Goal: Information Seeking & Learning: Learn about a topic

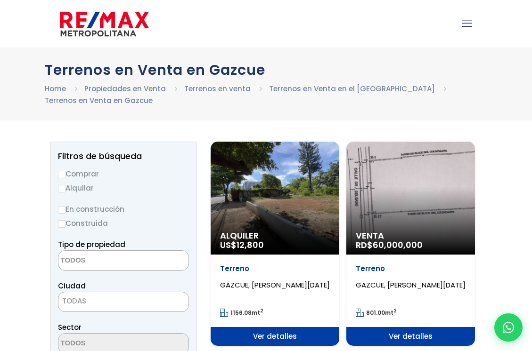
select select
click at [410, 283] on span "GAZCUE, SANTO DOMINGO DE GUZMÁN" at bounding box center [411, 285] width 110 height 10
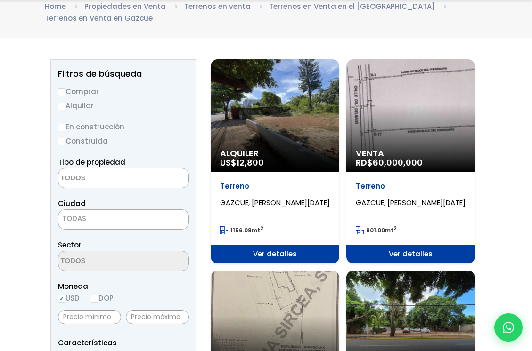
scroll to position [94, 0]
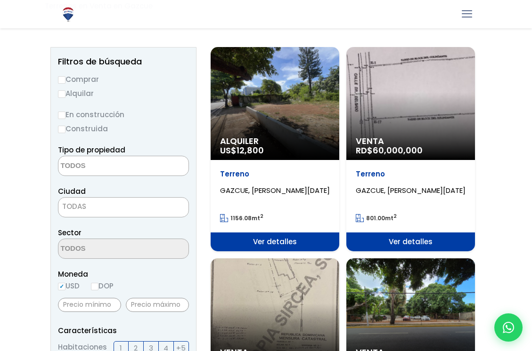
click at [413, 243] on span "Ver detalles" at bounding box center [410, 242] width 129 height 19
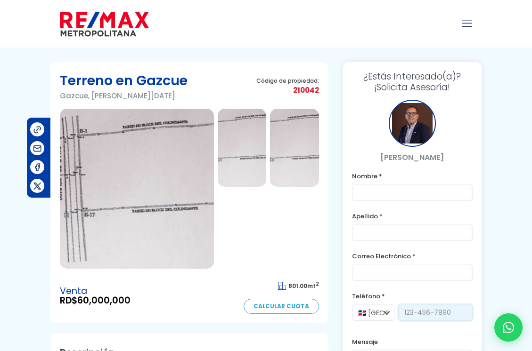
drag, startPoint x: 453, startPoint y: 315, endPoint x: 408, endPoint y: 315, distance: 45.7
click at [408, 315] on input "tel" at bounding box center [435, 312] width 74 height 17
click at [308, 246] on div at bounding box center [294, 230] width 49 height 78
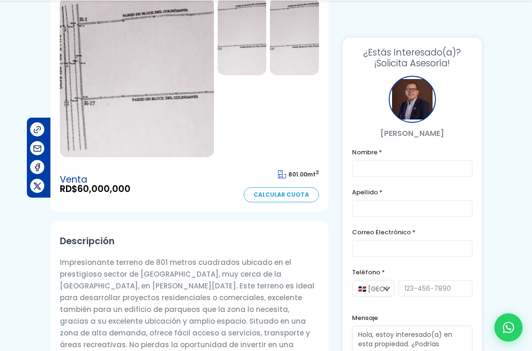
scroll to position [141, 0]
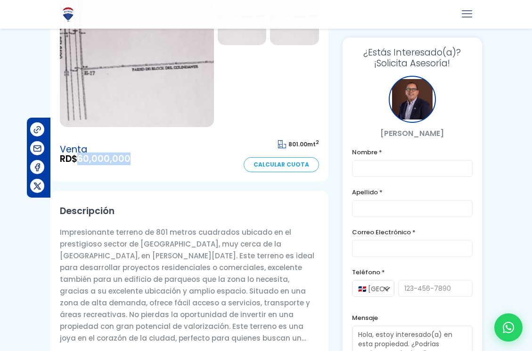
drag, startPoint x: 132, startPoint y: 158, endPoint x: 82, endPoint y: 161, distance: 50.5
click at [82, 161] on div "Venta RD$ 60,000,000 801.00 mt 2 Calcular Cuota" at bounding box center [189, 155] width 259 height 36
copy span "60,000,000"
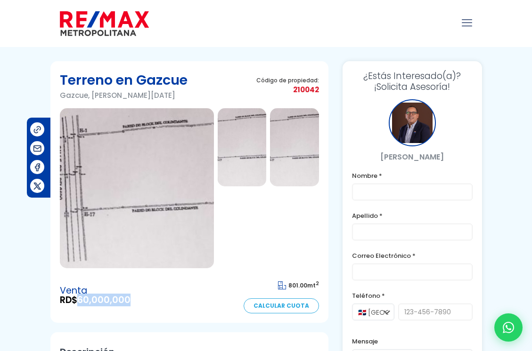
scroll to position [0, 0]
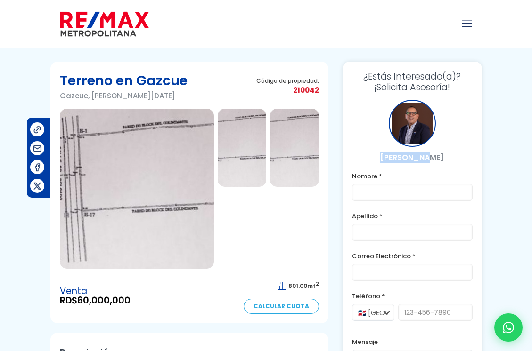
drag, startPoint x: 439, startPoint y: 160, endPoint x: 371, endPoint y: 157, distance: 67.9
click at [371, 157] on p "[PERSON_NAME]" at bounding box center [412, 158] width 120 height 12
drag, startPoint x: 371, startPoint y: 157, endPoint x: 390, endPoint y: 158, distance: 19.3
copy p "[PERSON_NAME]"
